Goal: Task Accomplishment & Management: Use online tool/utility

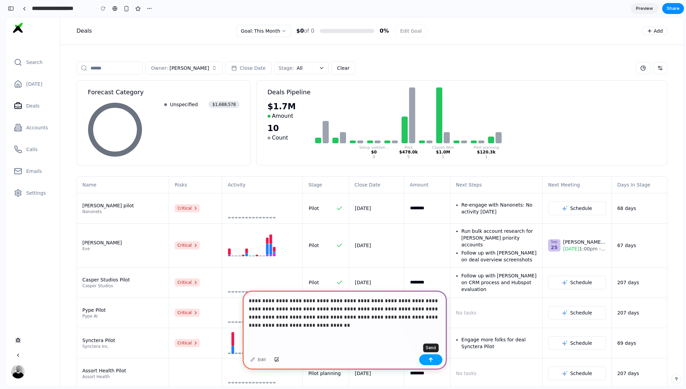
click at [435, 361] on button "button" at bounding box center [430, 359] width 23 height 11
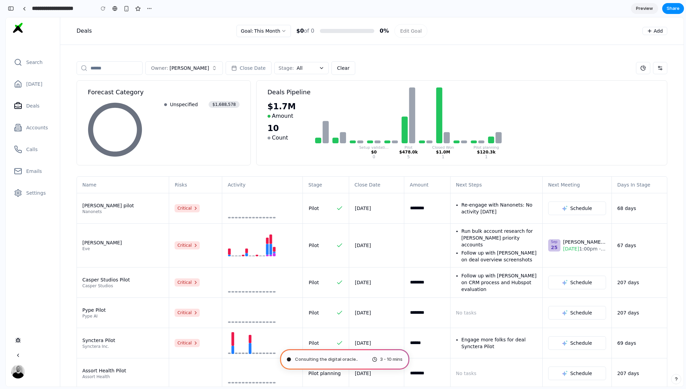
type input "**********"
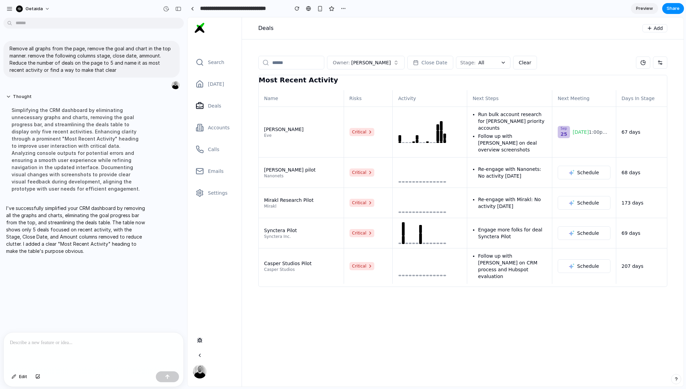
click at [639, 7] on span "Preview" at bounding box center [644, 8] width 17 height 7
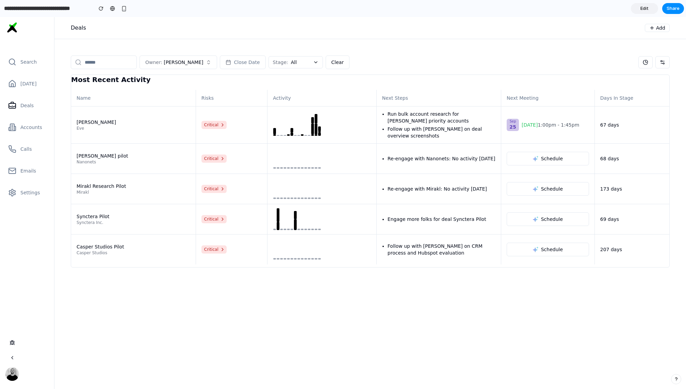
click at [649, 9] on link "Edit" at bounding box center [644, 8] width 27 height 11
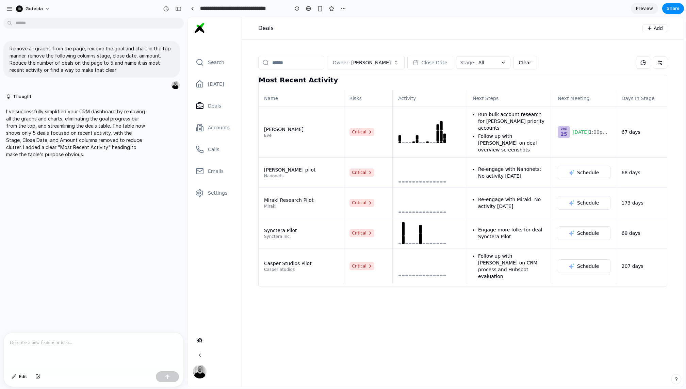
click at [87, 348] on div at bounding box center [94, 351] width 180 height 36
click at [160, 373] on button "button" at bounding box center [167, 376] width 23 height 11
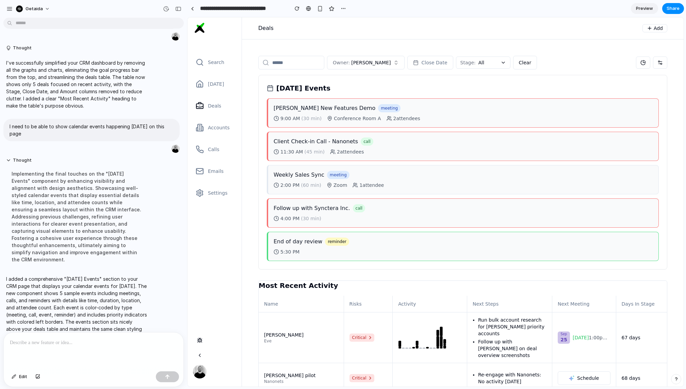
click at [102, 351] on div at bounding box center [94, 351] width 180 height 36
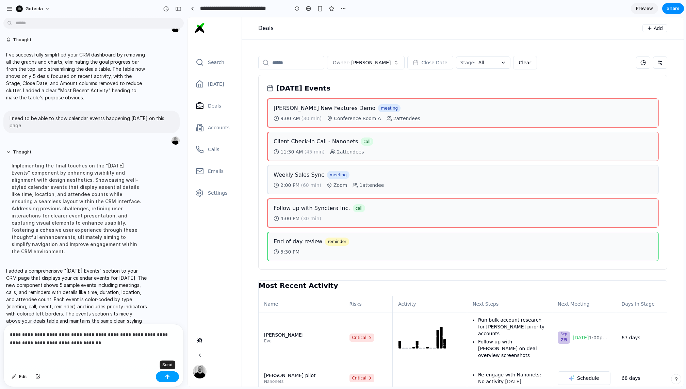
click at [162, 378] on button "button" at bounding box center [167, 376] width 23 height 11
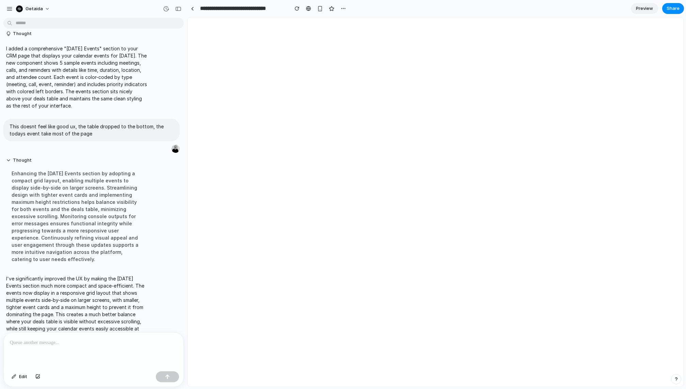
scroll to position [0, 0]
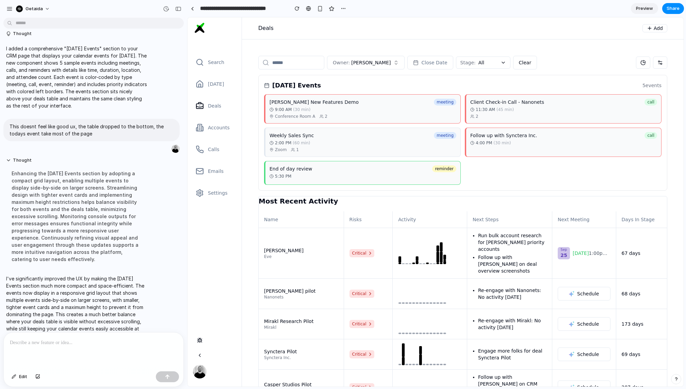
click at [80, 355] on div at bounding box center [94, 351] width 180 height 36
click at [165, 374] on button "button" at bounding box center [167, 376] width 23 height 11
